Goal: Information Seeking & Learning: Learn about a topic

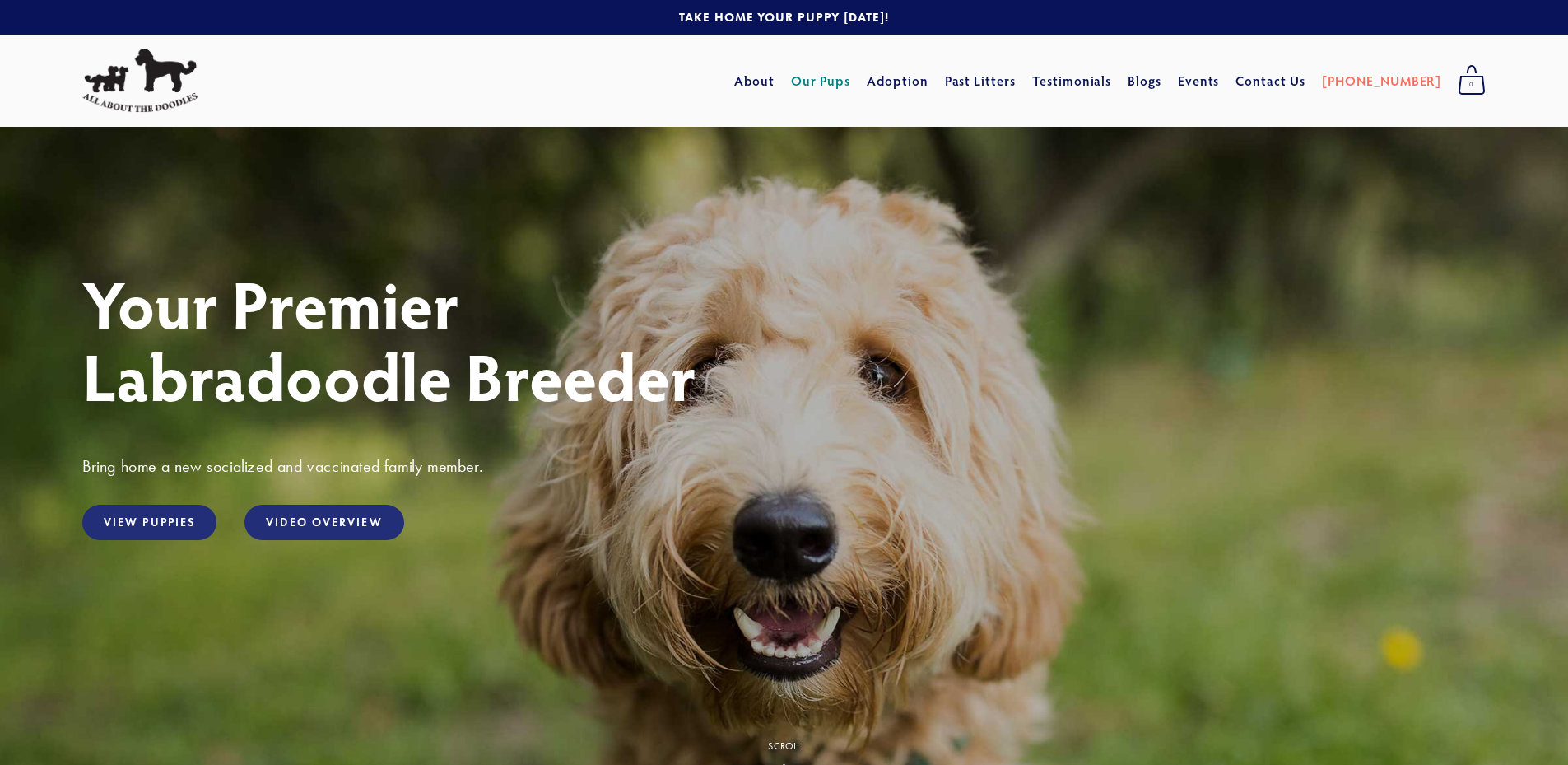
click at [851, 75] on link "Our Pups" at bounding box center [821, 81] width 60 height 30
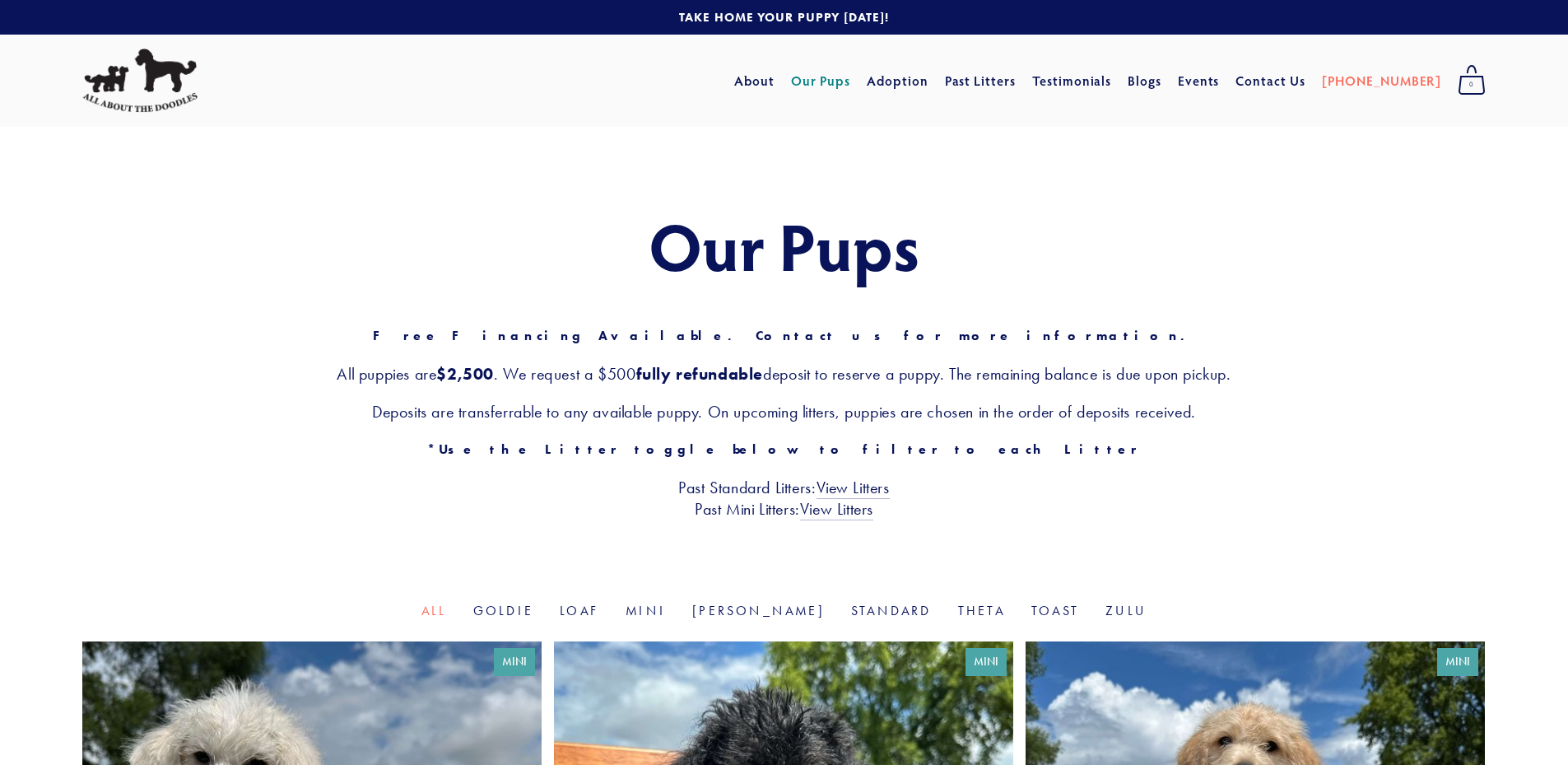
scroll to position [165, 0]
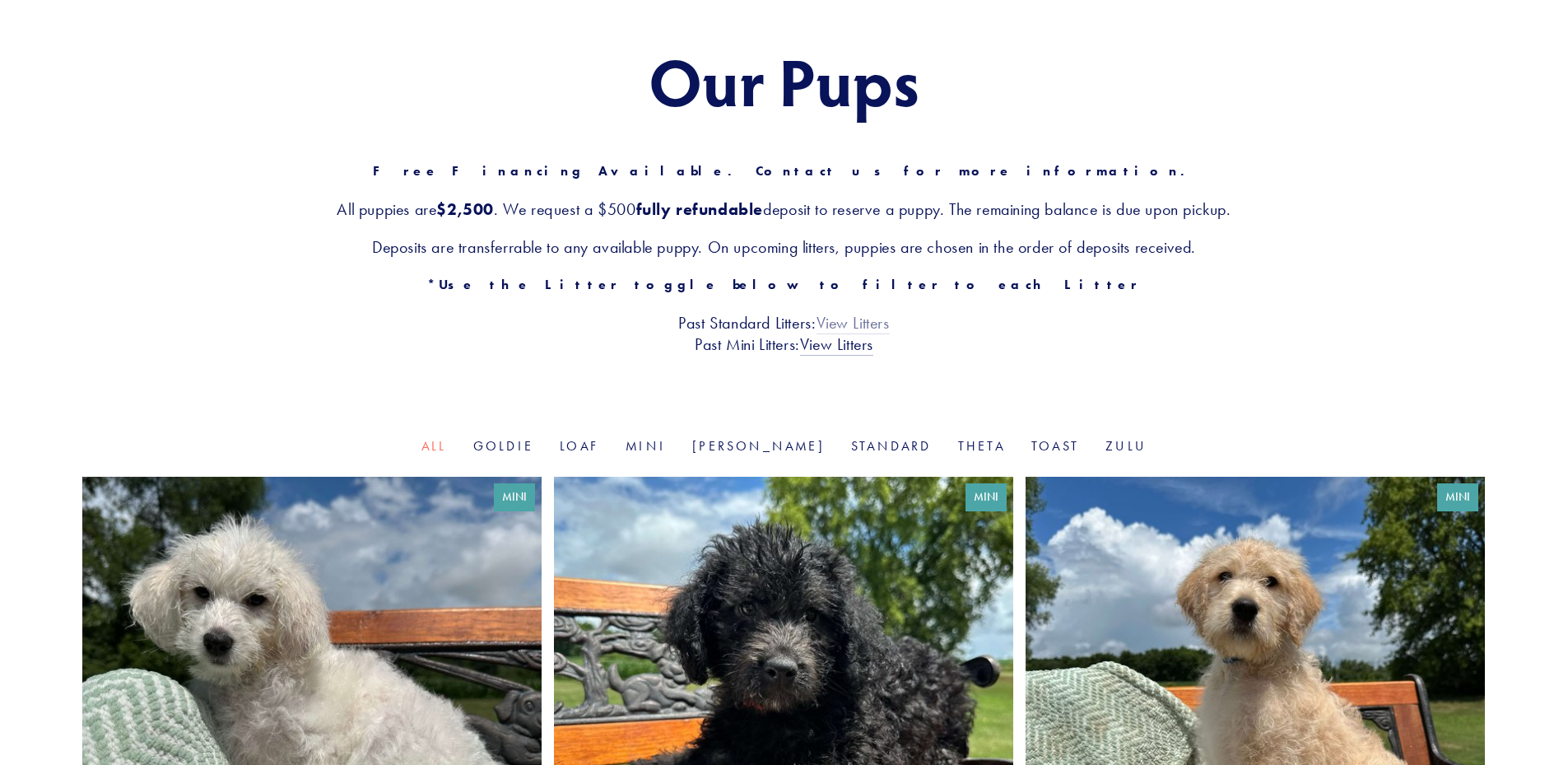
click at [881, 321] on link "View Litters" at bounding box center [853, 323] width 74 height 21
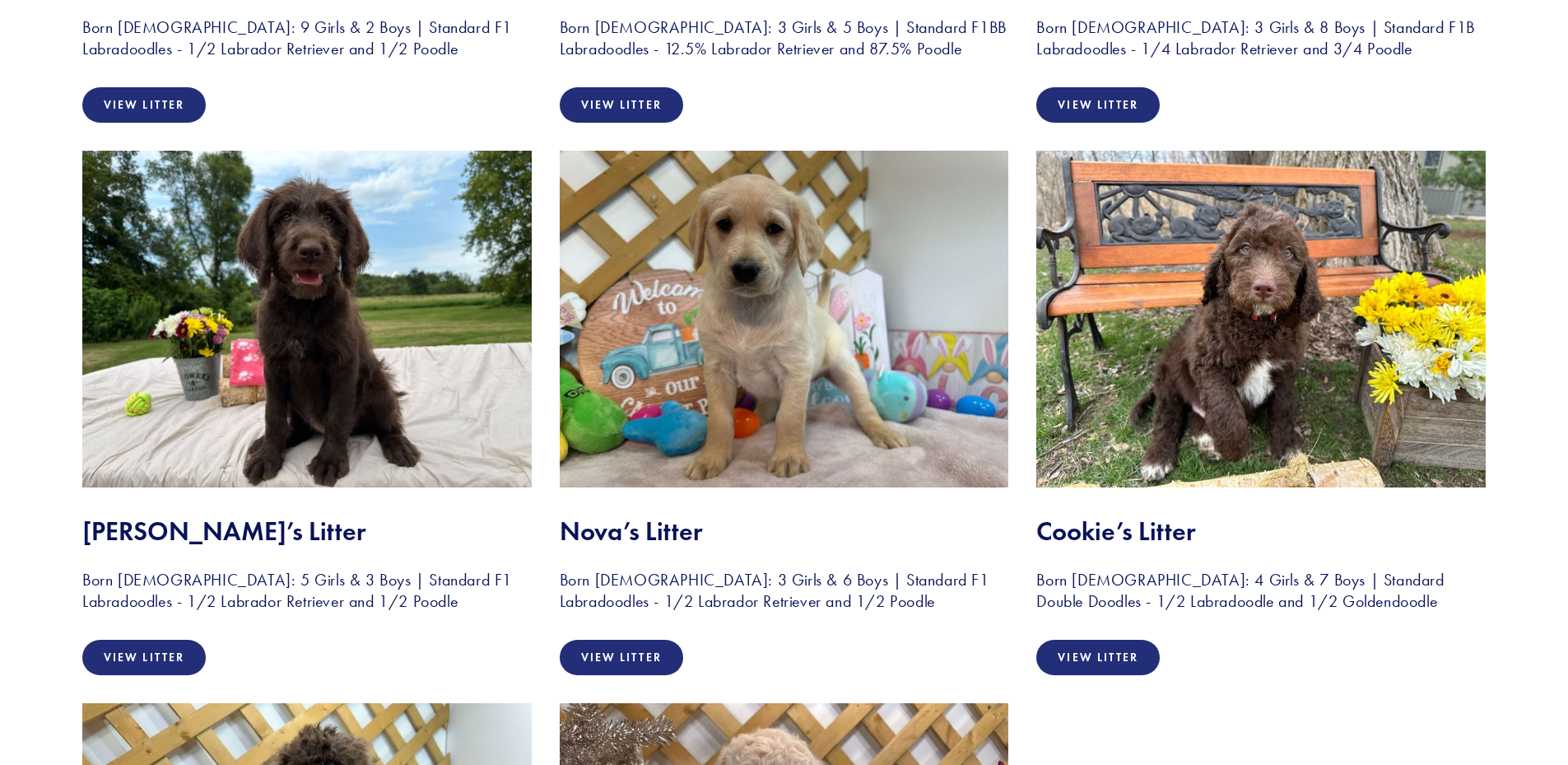
scroll to position [824, 0]
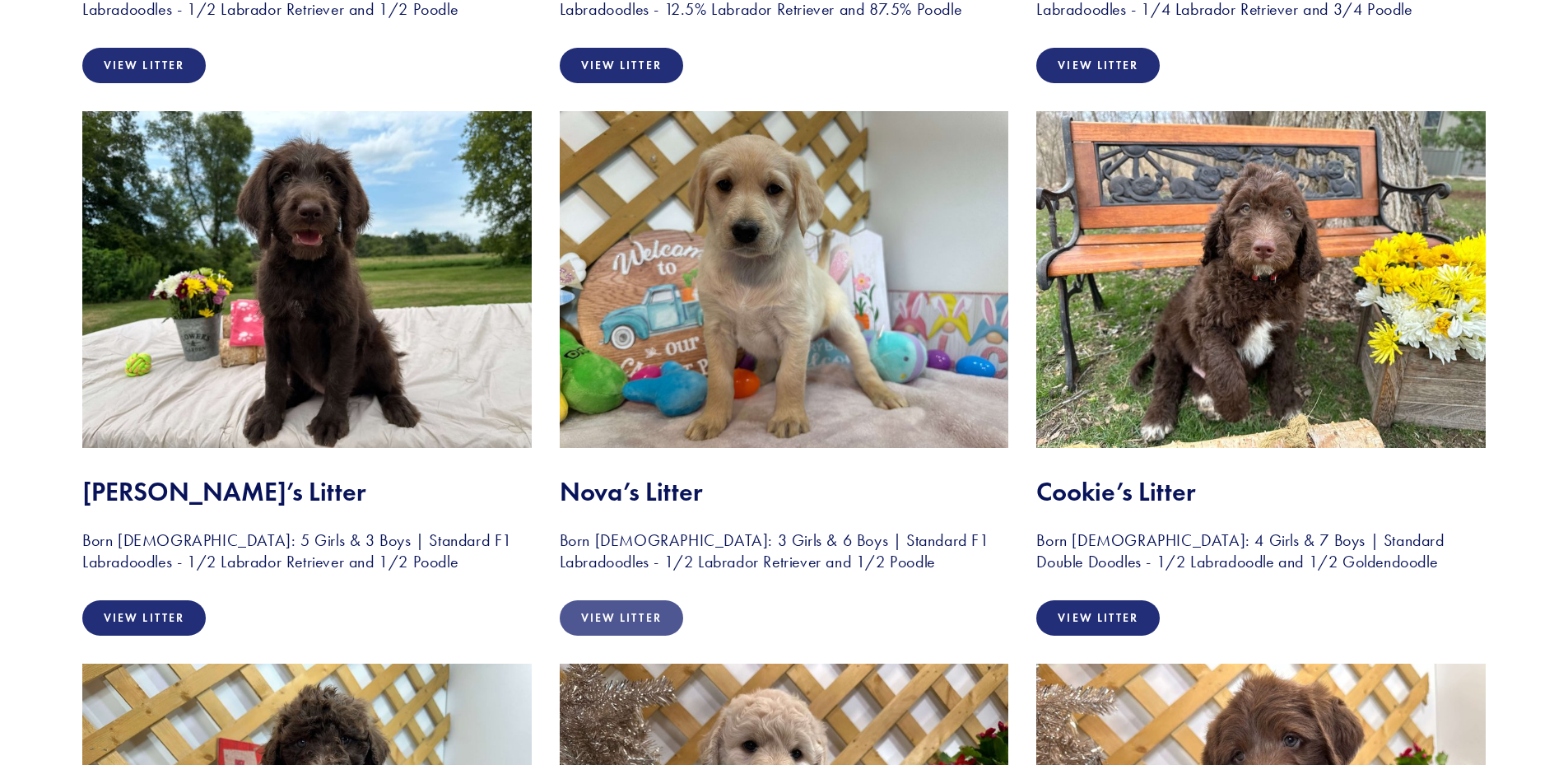
click at [656, 607] on link "View Litter" at bounding box center [622, 618] width 124 height 35
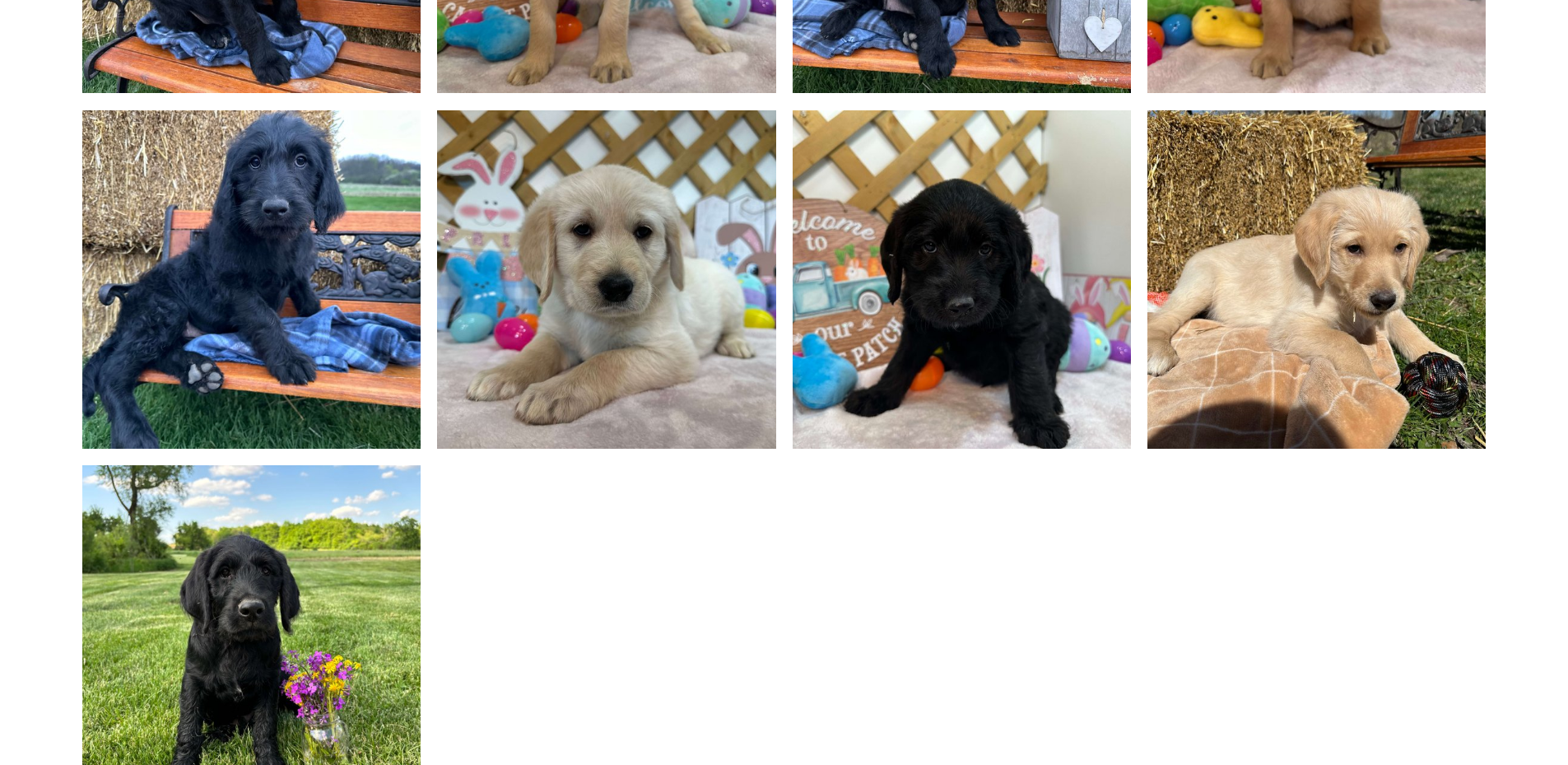
scroll to position [2130, 0]
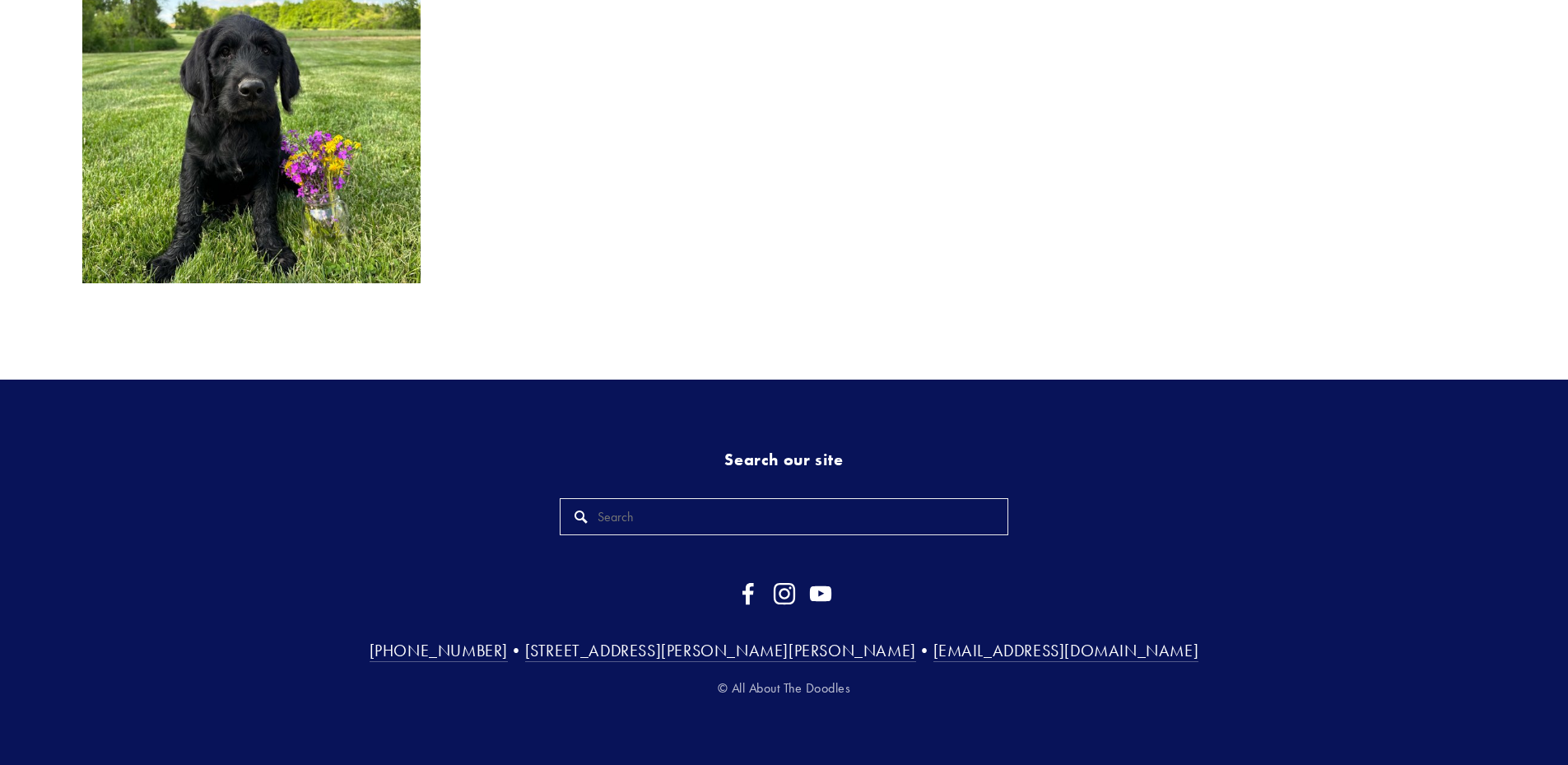
click at [621, 523] on input "Search" at bounding box center [784, 517] width 449 height 37
type input "older dogs"
